Goal: Transaction & Acquisition: Obtain resource

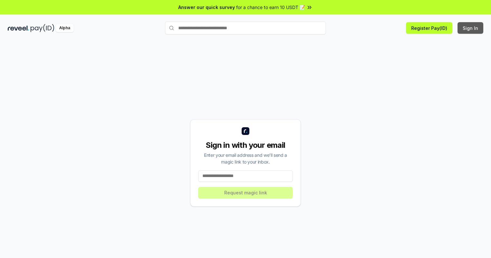
click at [471, 28] on button "Sign In" at bounding box center [470, 28] width 26 height 12
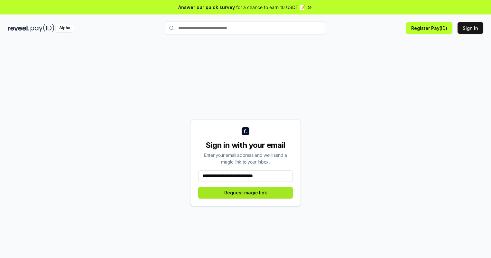
type input "**********"
click at [245, 193] on button "Request magic link" at bounding box center [245, 193] width 95 height 12
